Goal: Information Seeking & Learning: Learn about a topic

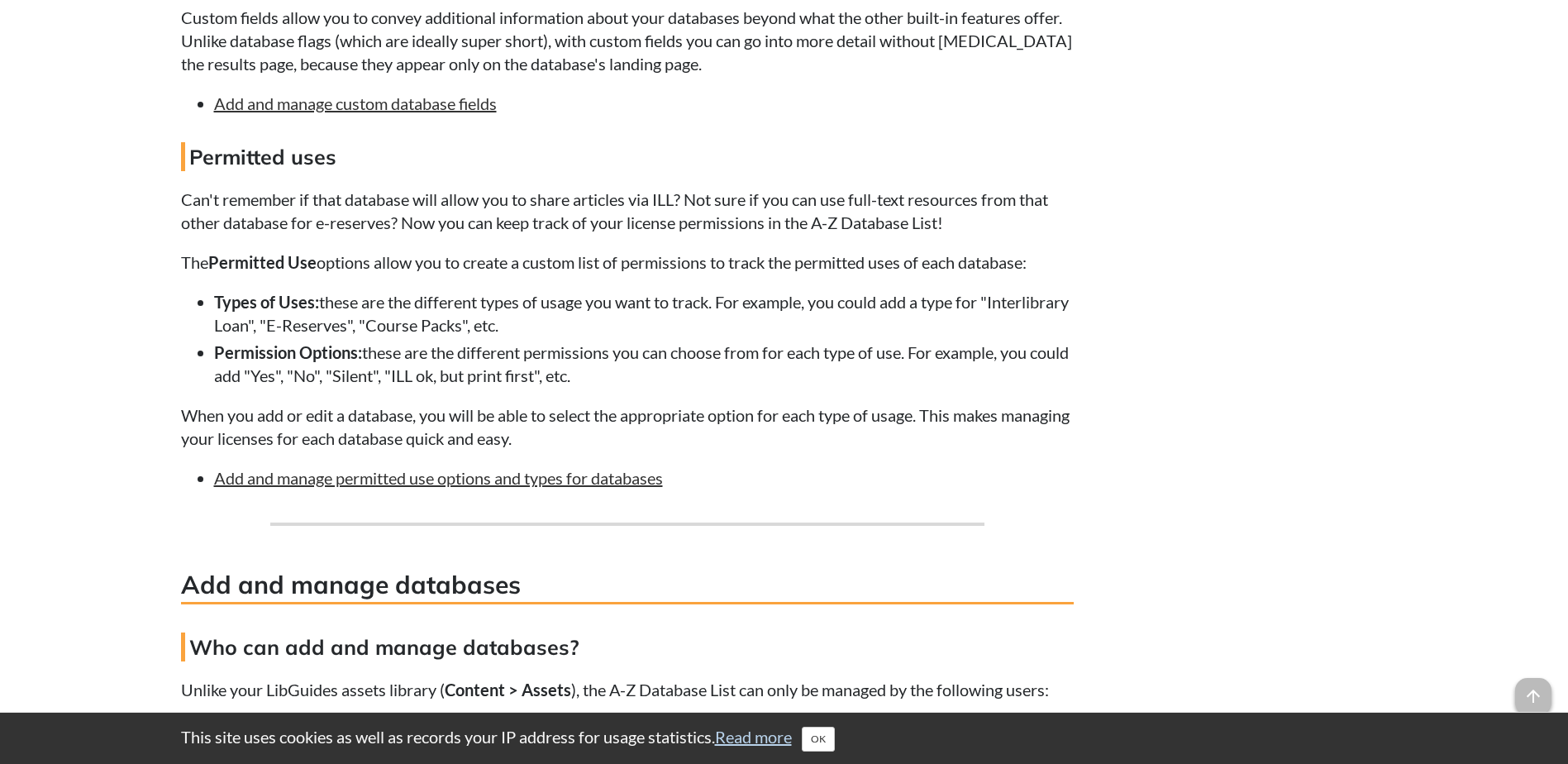
scroll to position [4947, 0]
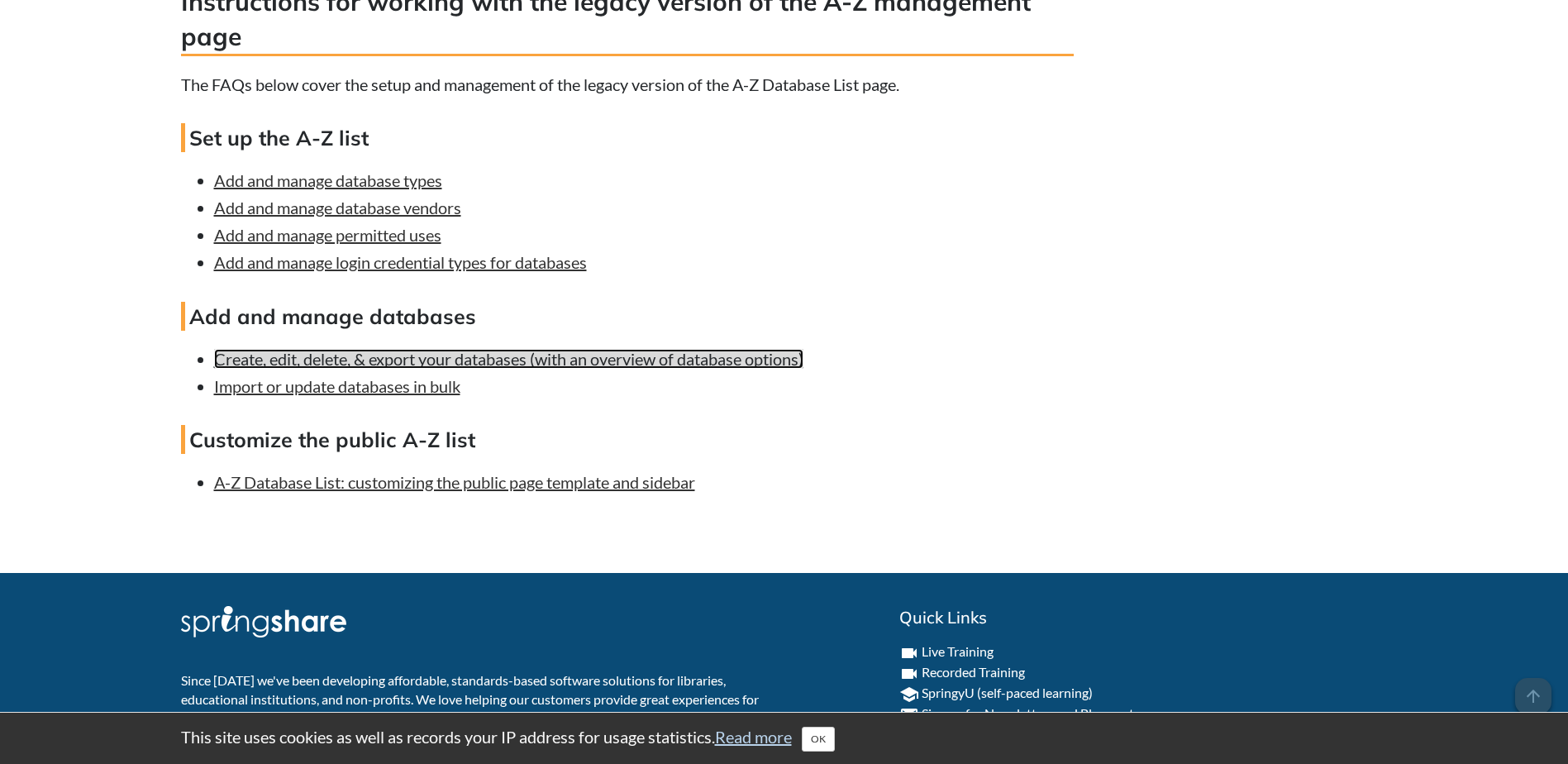
click at [536, 368] on link "Create, edit, delete, & export your databases (with an overview of database opt…" at bounding box center [509, 358] width 590 height 20
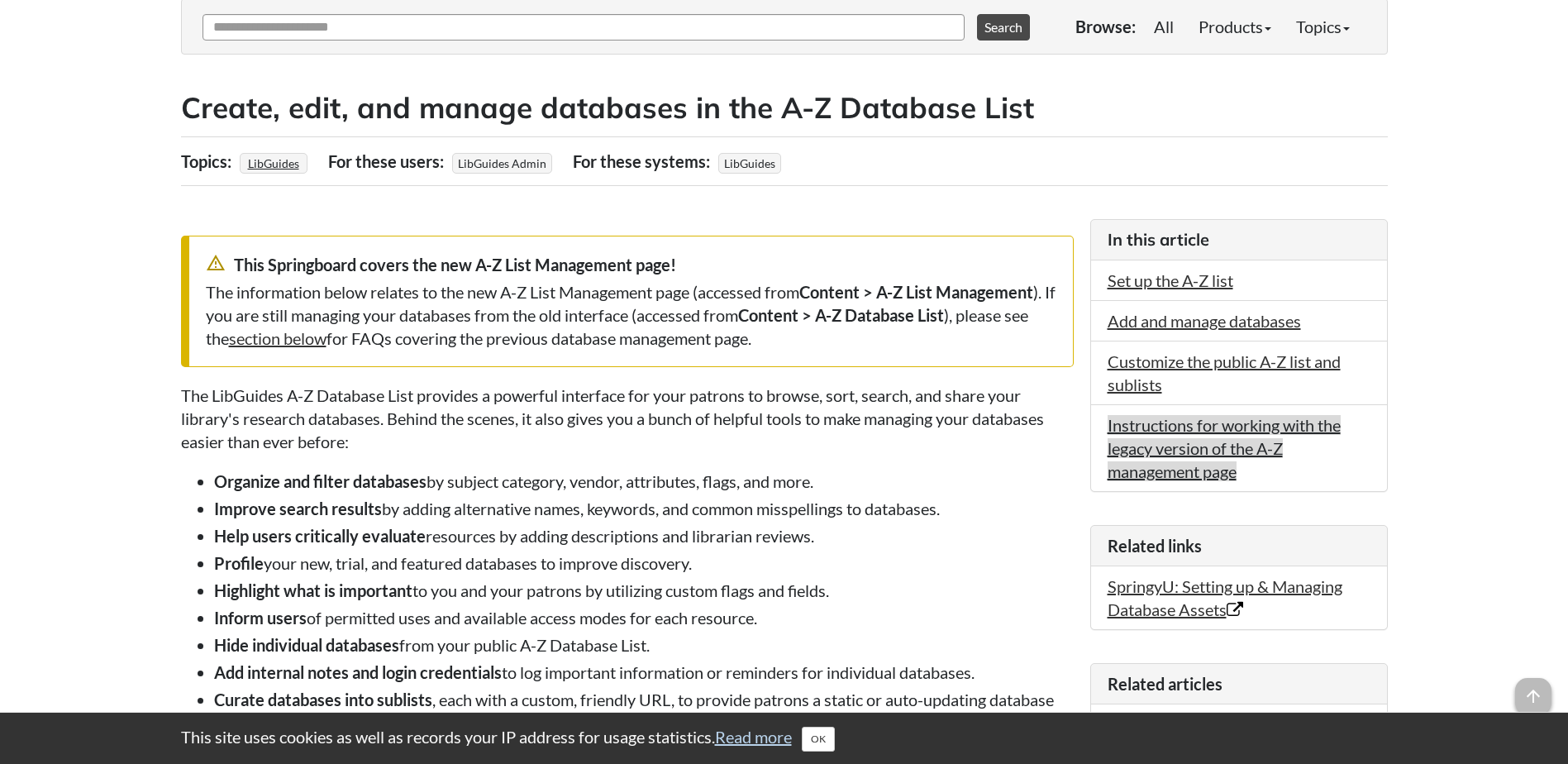
scroll to position [248, 0]
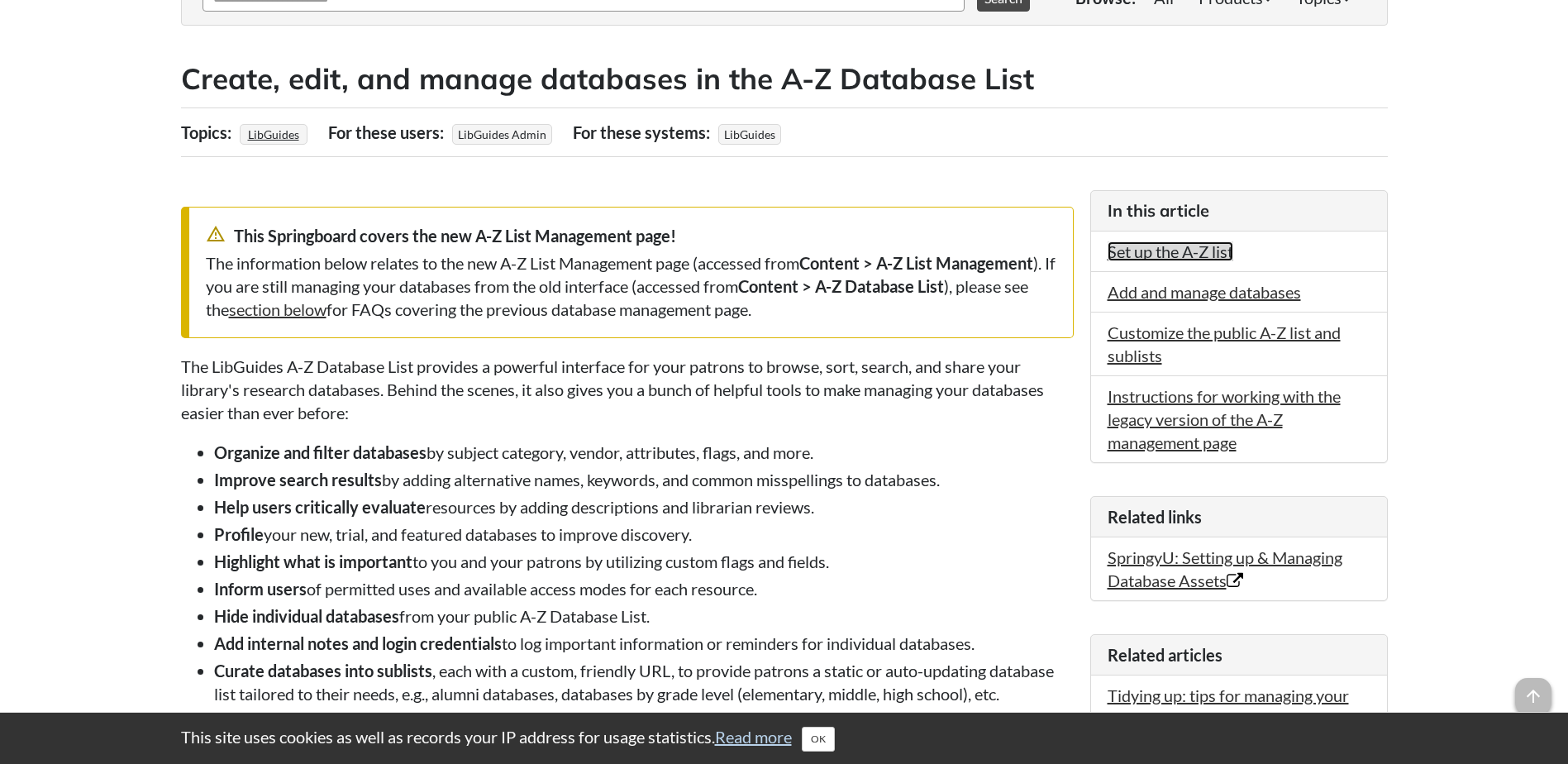
click at [1203, 248] on link "Set up the A-Z list" at bounding box center [1171, 251] width 126 height 20
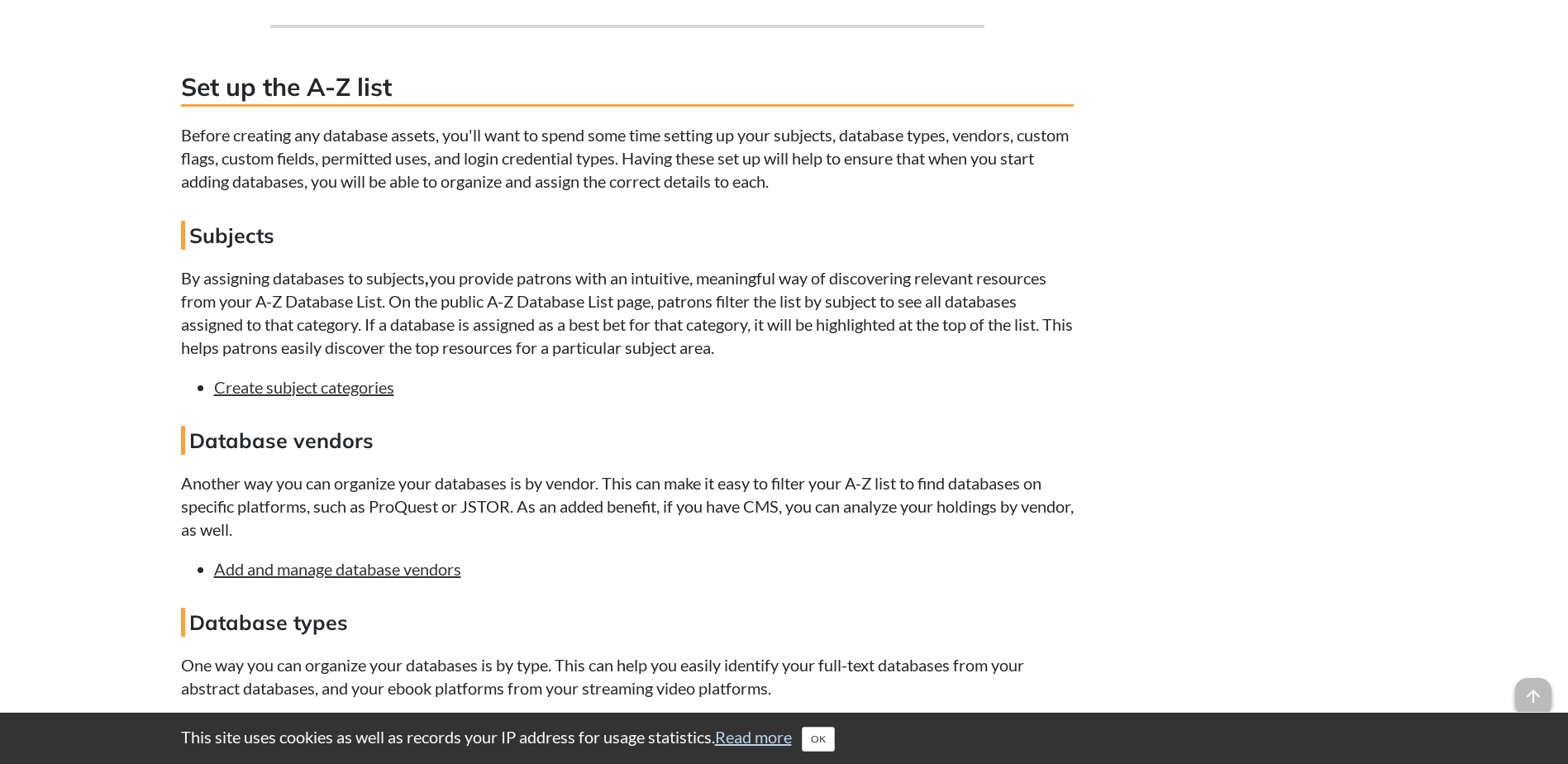
scroll to position [1713, 0]
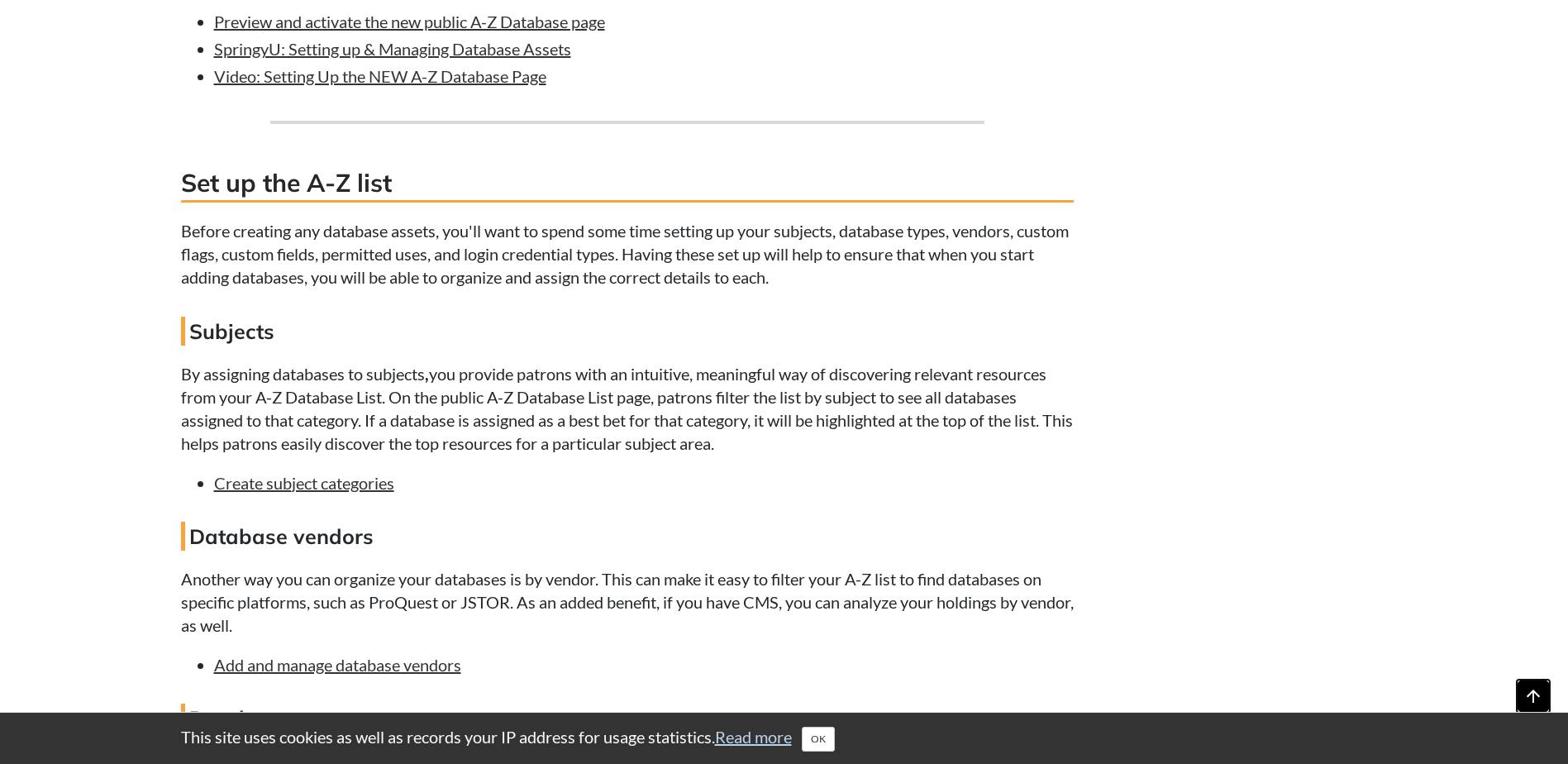
click at [1535, 687] on span "arrow_upward" at bounding box center [1533, 696] width 37 height 37
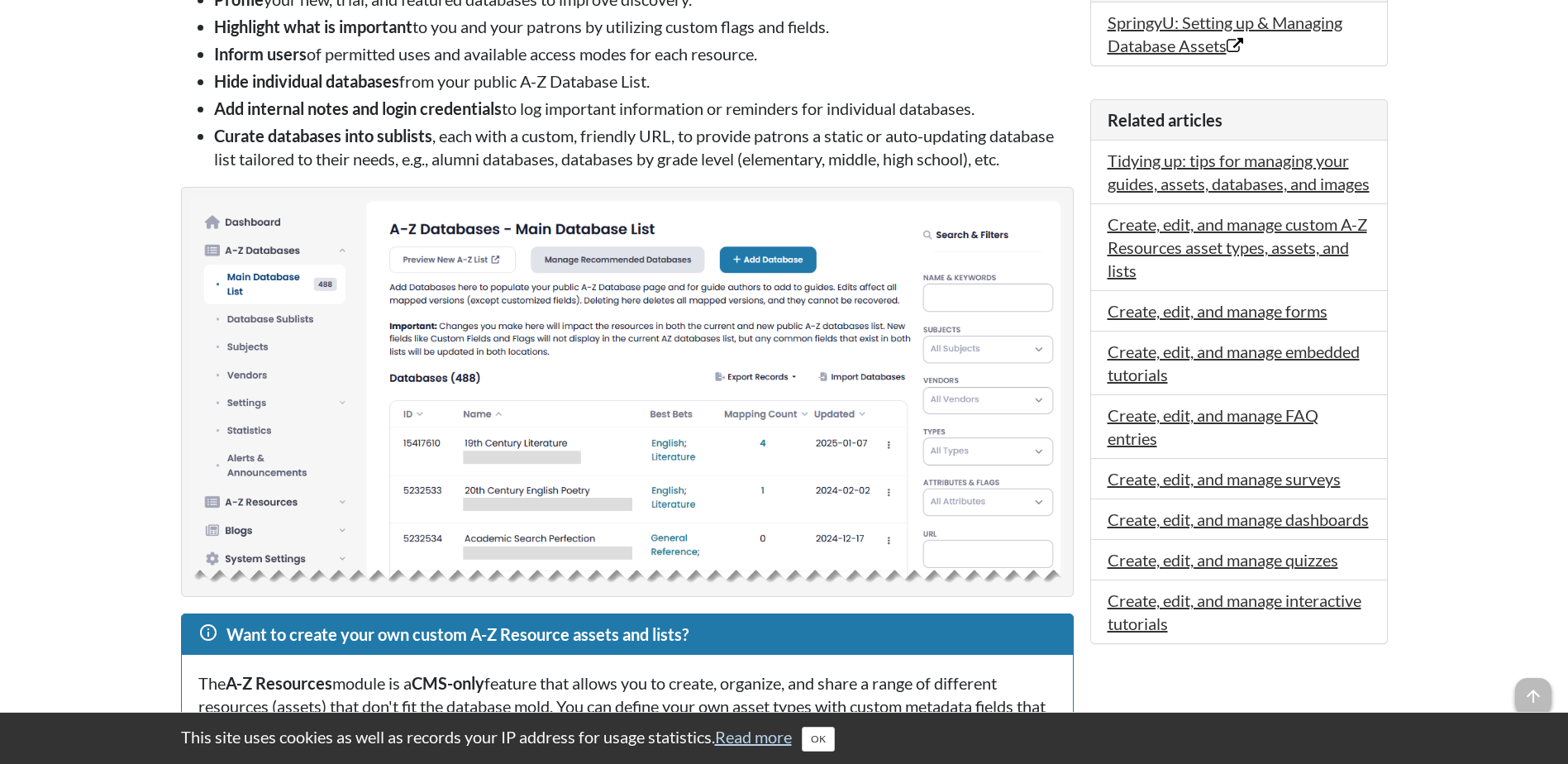
scroll to position [744, 0]
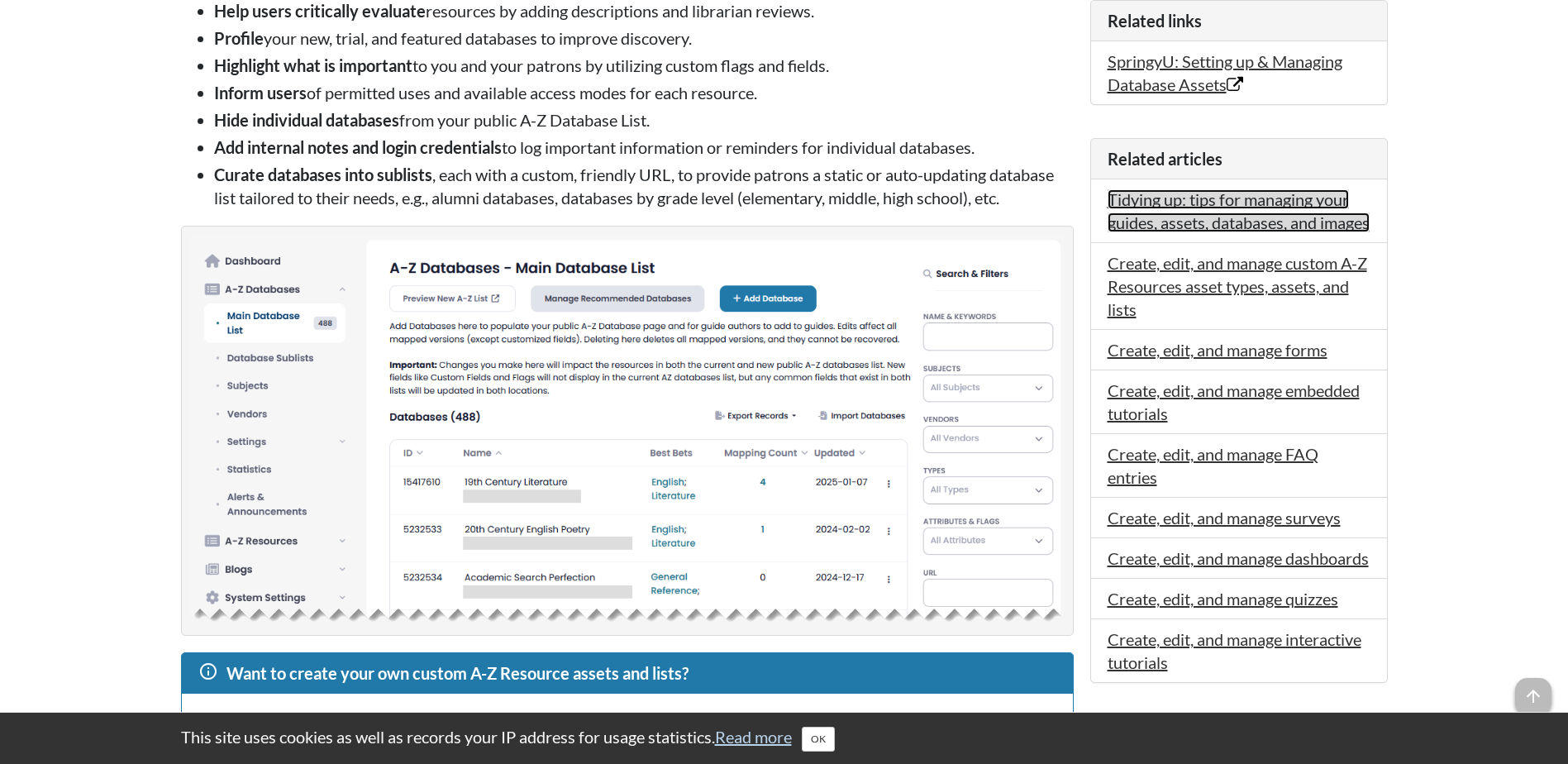
click at [1274, 226] on link "Tidying up: tips for managing your guides, assets, databases, and images" at bounding box center [1239, 211] width 262 height 43
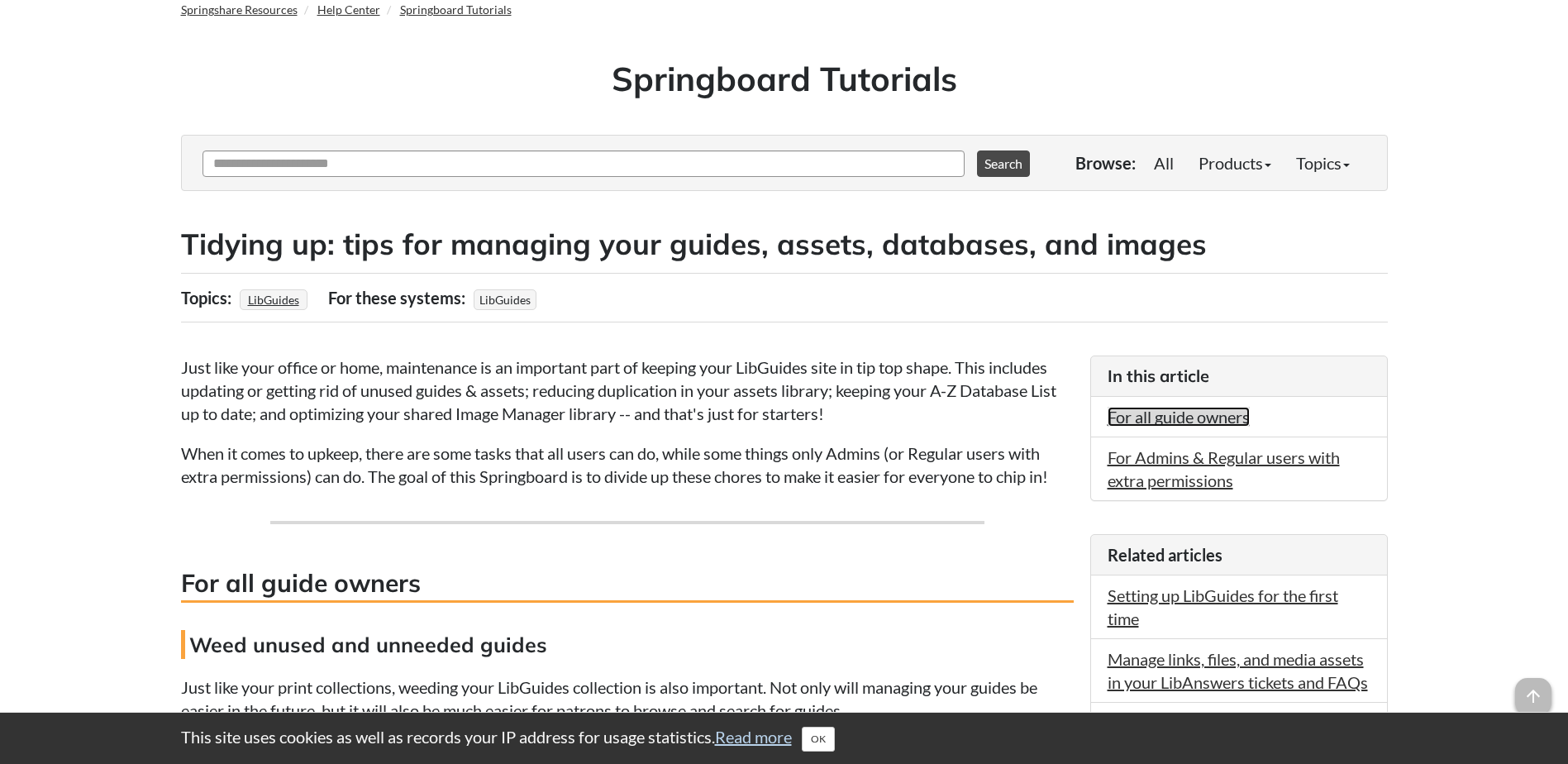
click at [1183, 419] on link "For all guide owners" at bounding box center [1178, 416] width 142 height 20
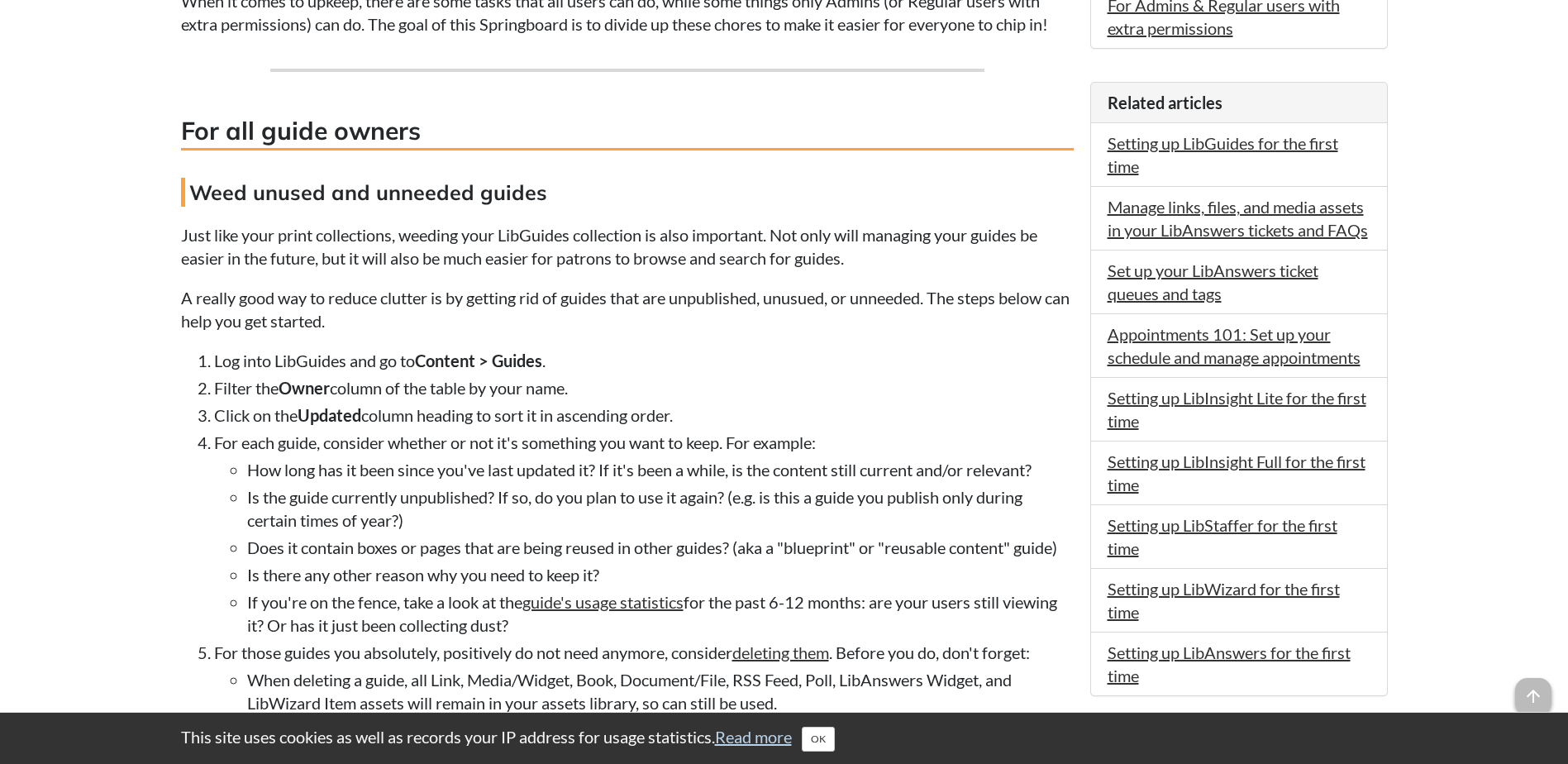
scroll to position [317, 0]
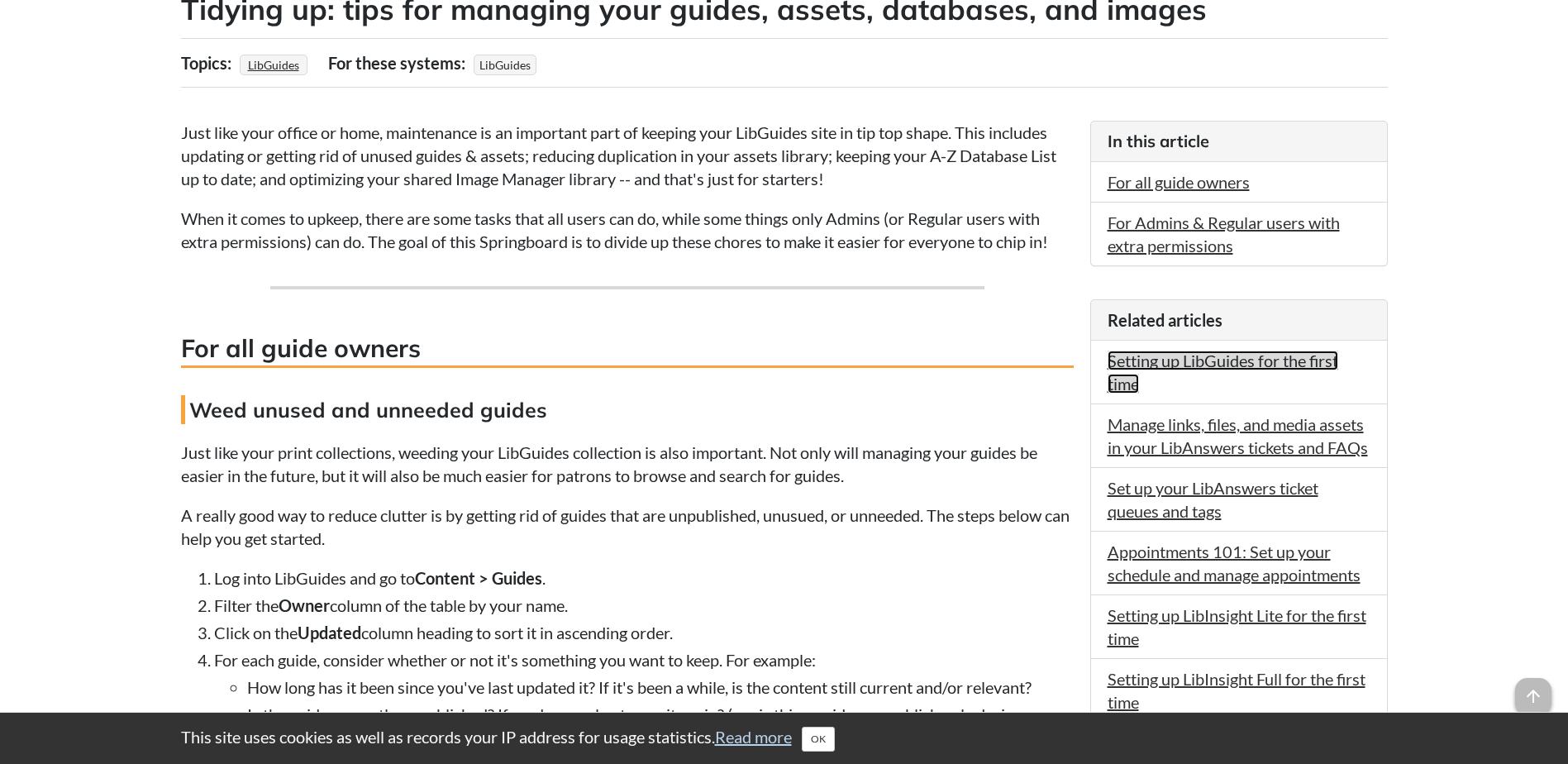
click at [1232, 361] on link "Setting up LibGuides for the first time" at bounding box center [1223, 372] width 231 height 43
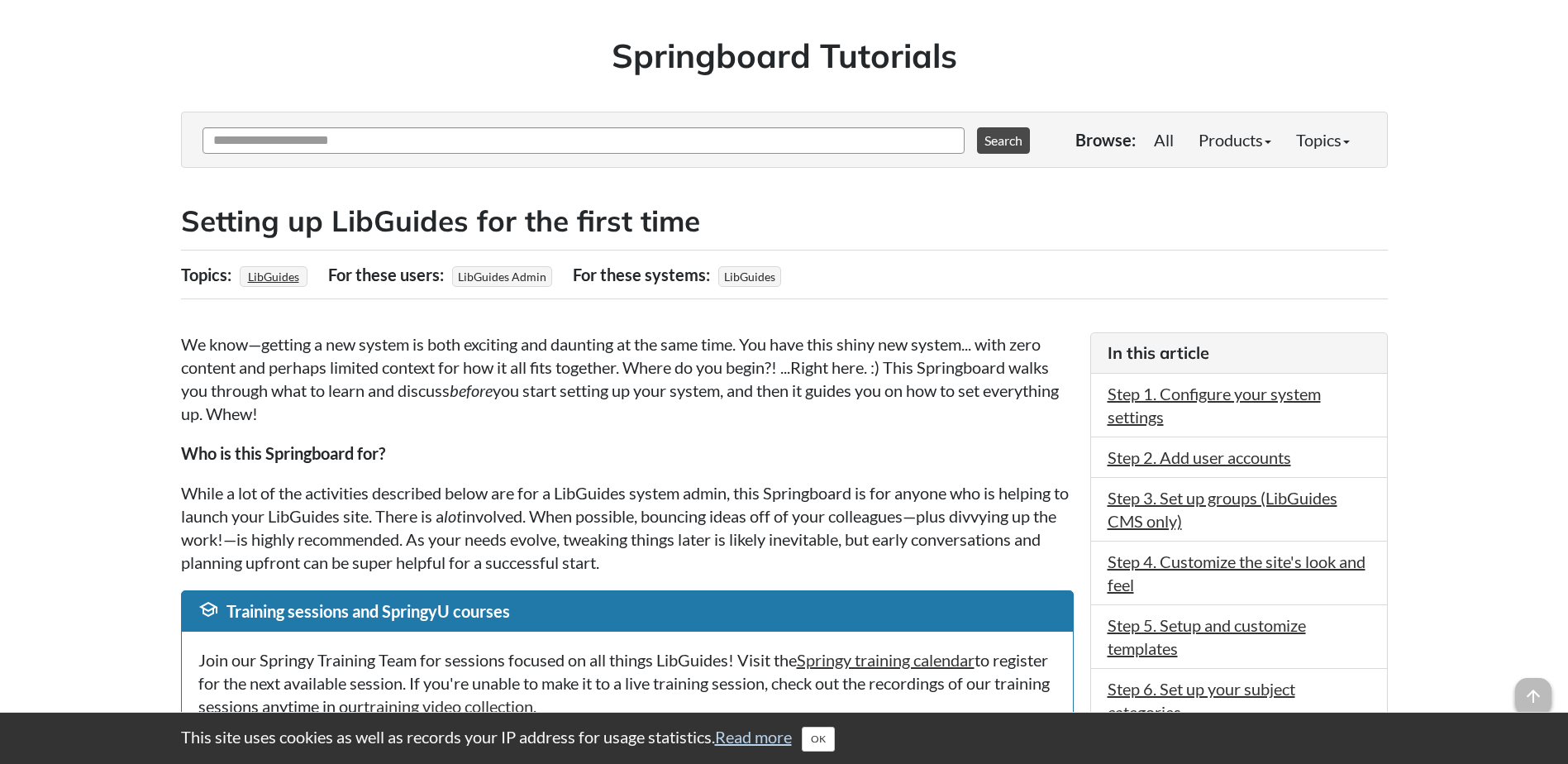
scroll to position [165, 0]
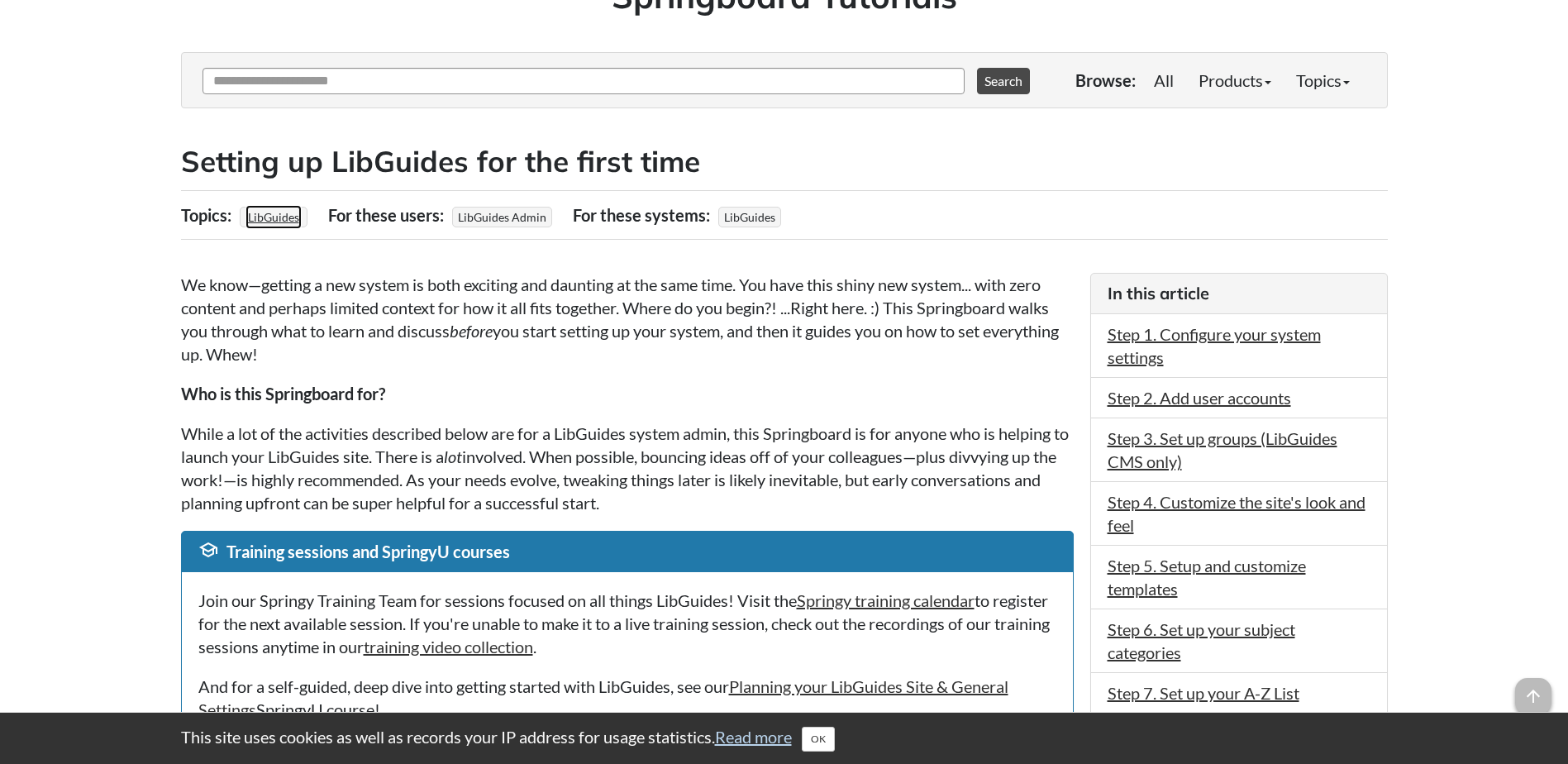
click at [280, 220] on link "LibGuides" at bounding box center [274, 217] width 56 height 24
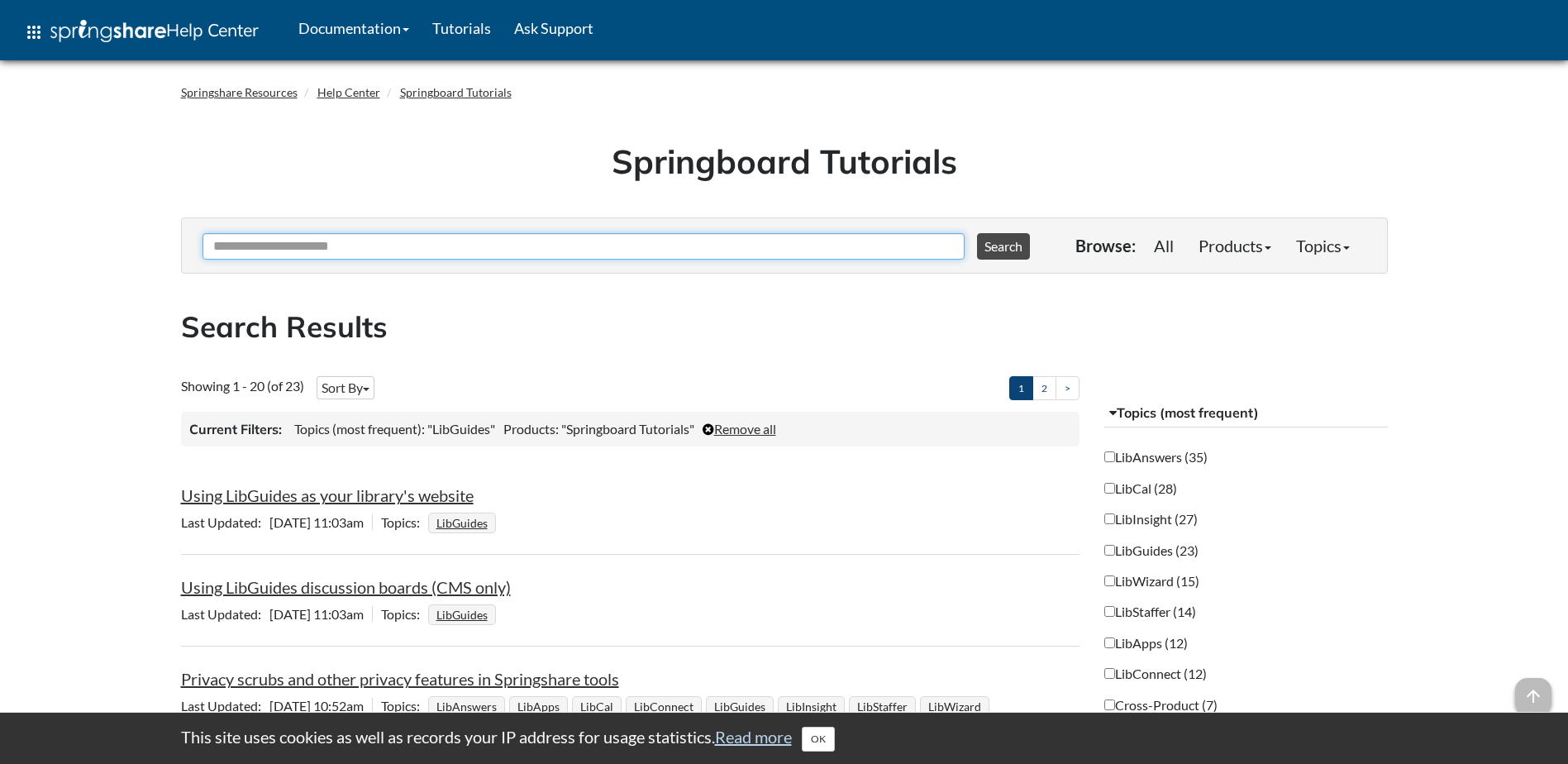
click at [541, 239] on input "Ask Another Question" at bounding box center [584, 246] width 762 height 26
click at [978, 233] on button "Search" at bounding box center [1004, 246] width 53 height 26
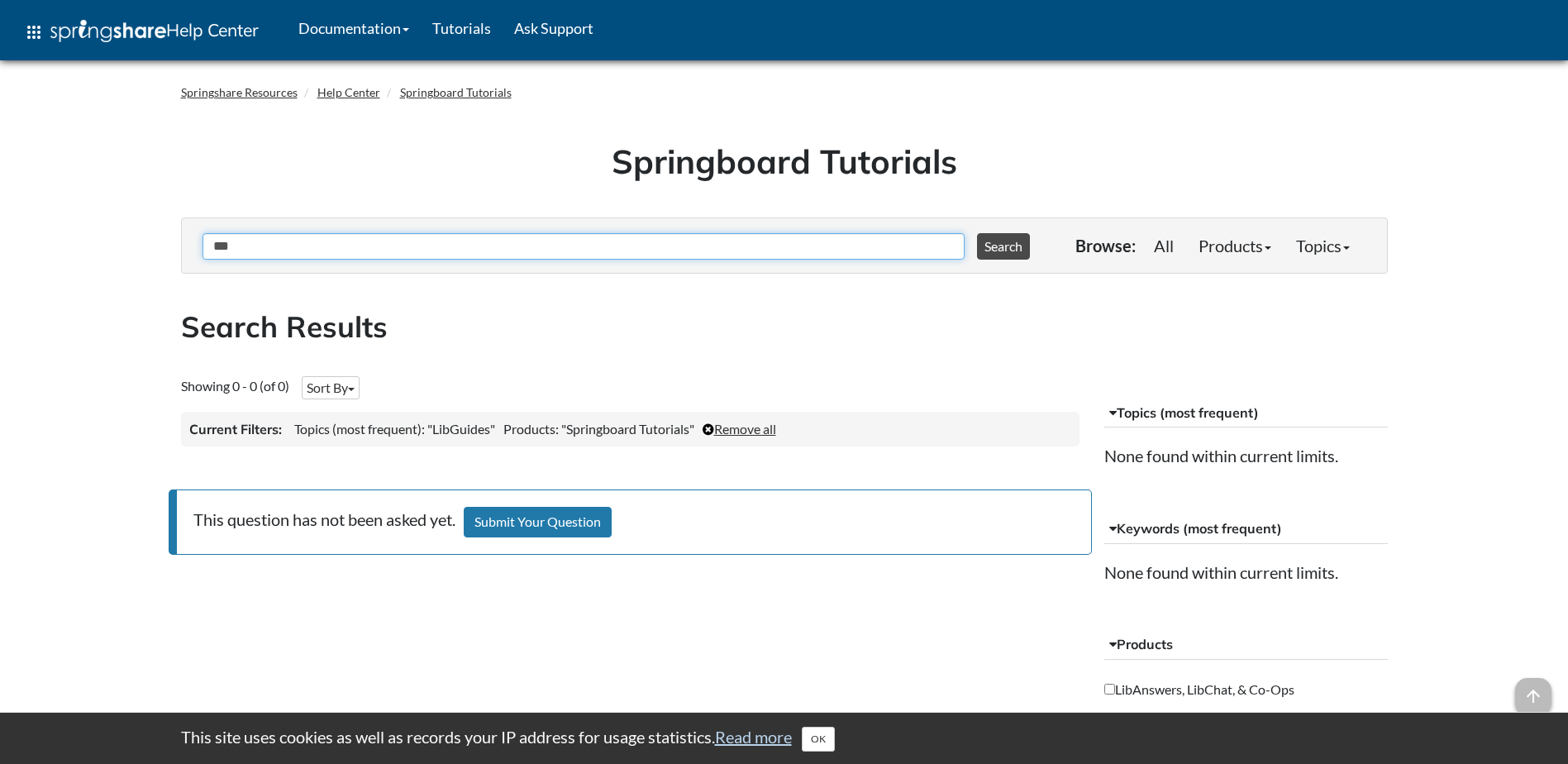
type input "***"
click at [978, 233] on button "Search" at bounding box center [1004, 246] width 53 height 26
